Goal: Task Accomplishment & Management: Use online tool/utility

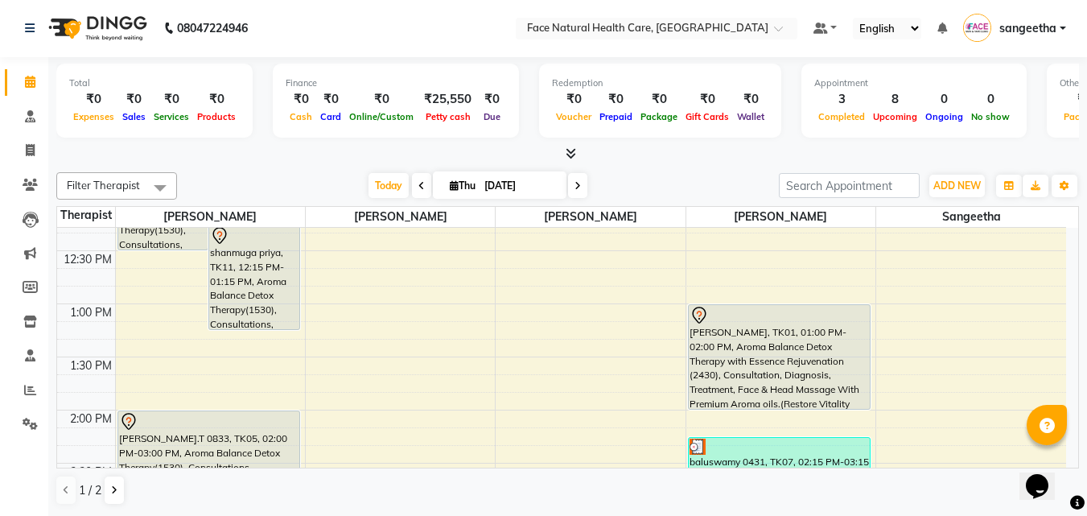
scroll to position [339, 0]
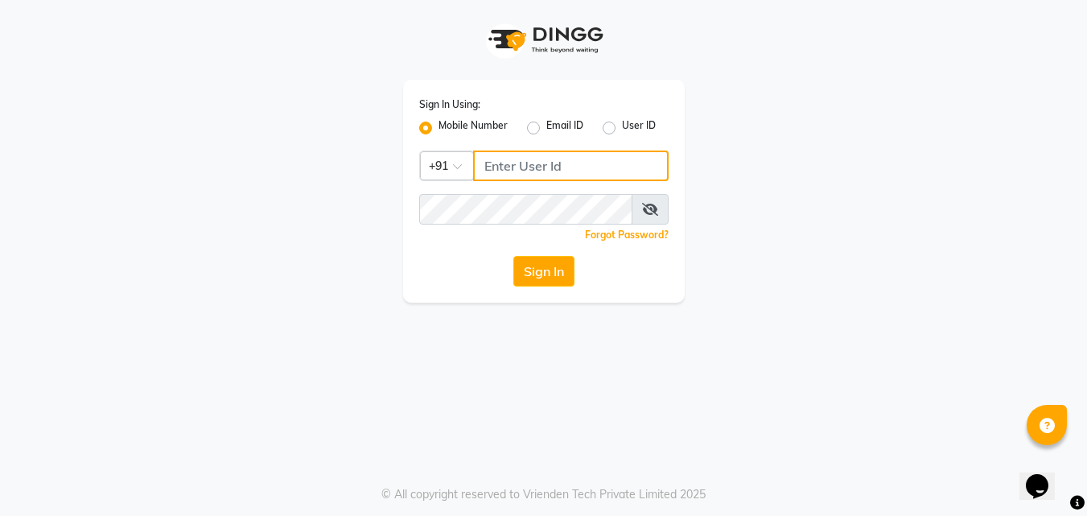
type input "6374670818"
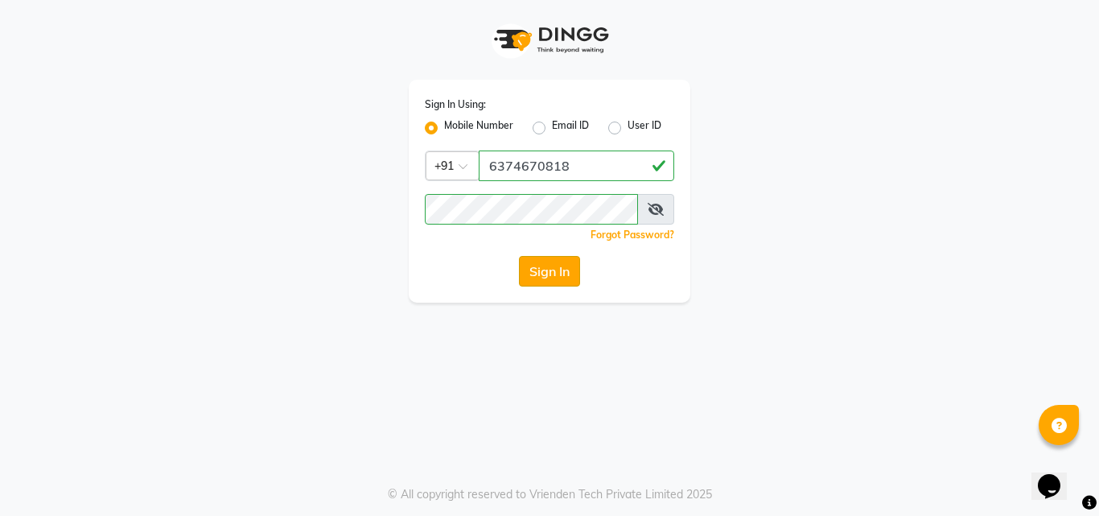
click at [571, 268] on button "Sign In" at bounding box center [549, 271] width 61 height 31
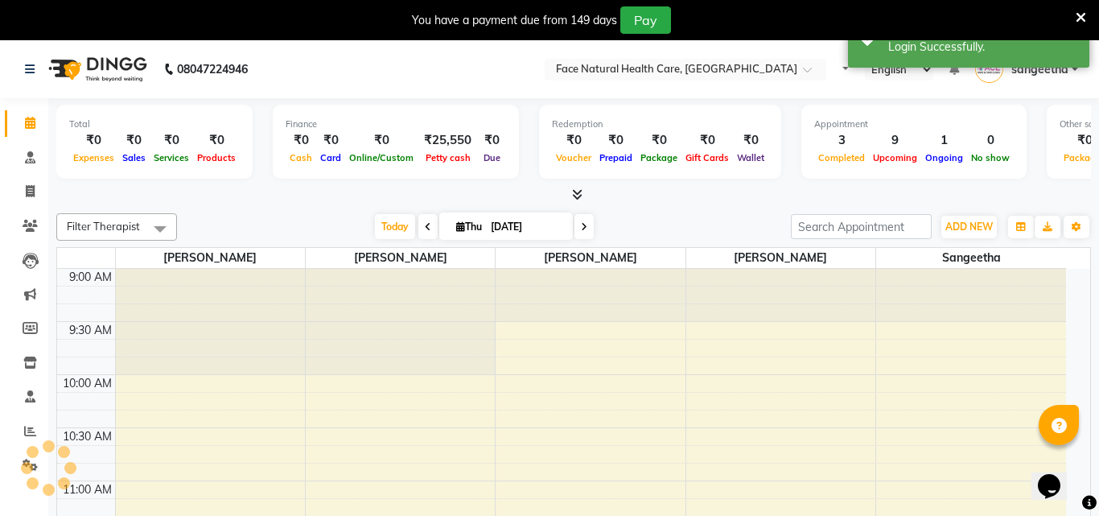
select select "en"
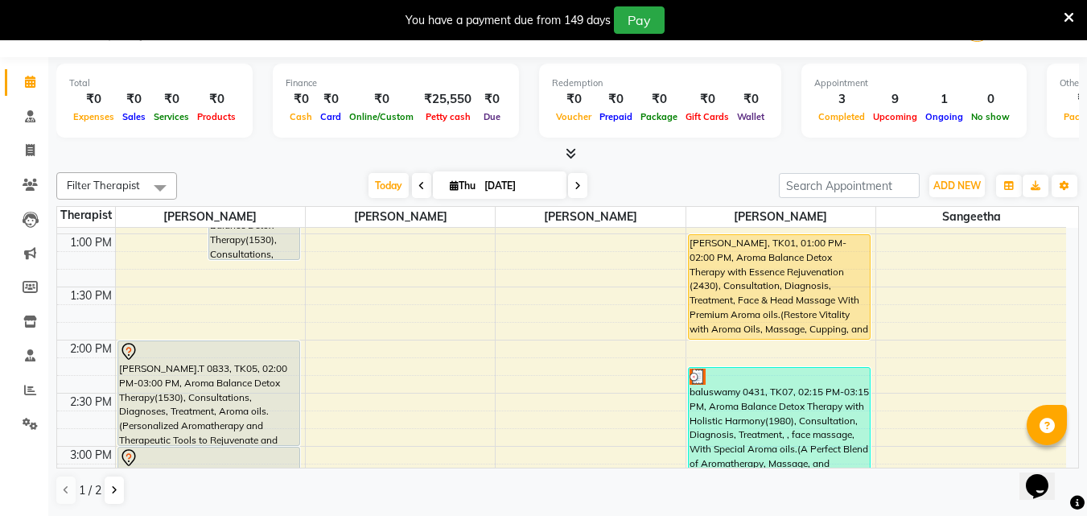
scroll to position [629, 0]
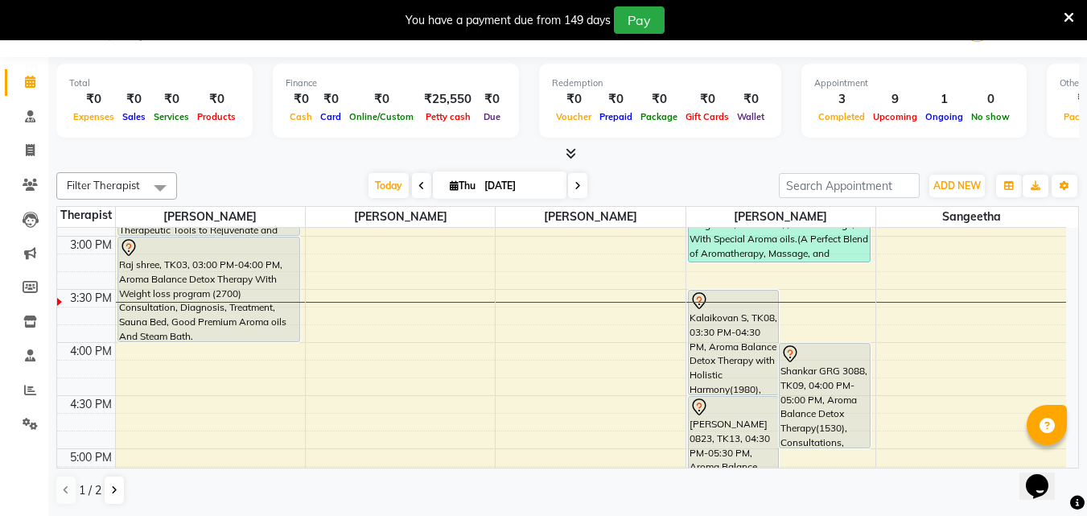
click at [250, 298] on div "Raj shree, TK03, 03:00 PM-04:00 PM, Aroma Balance Detox Therapy With Weight los…" at bounding box center [209, 289] width 182 height 104
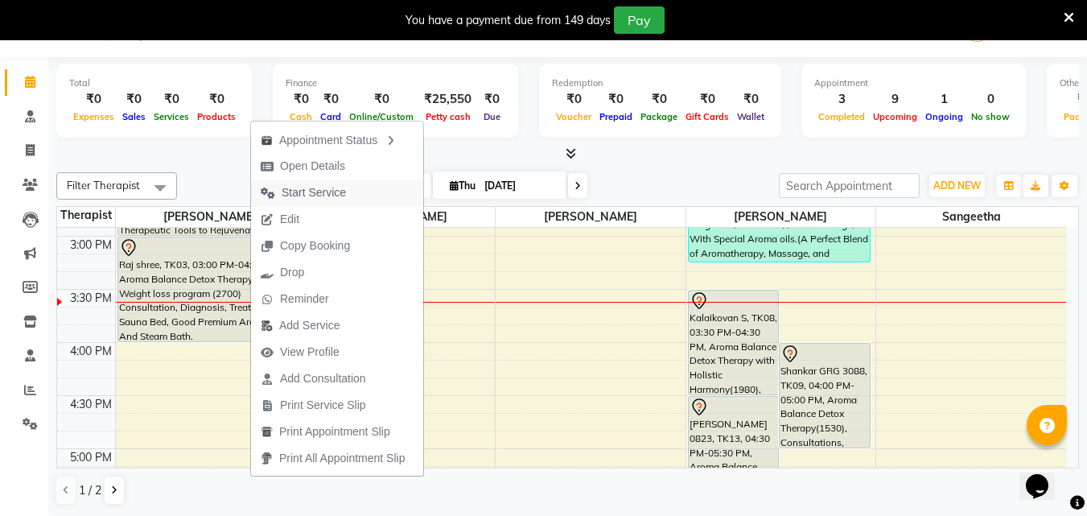
click at [305, 188] on span "Start Service" at bounding box center [314, 192] width 64 height 17
